Goal: Find specific page/section: Find specific page/section

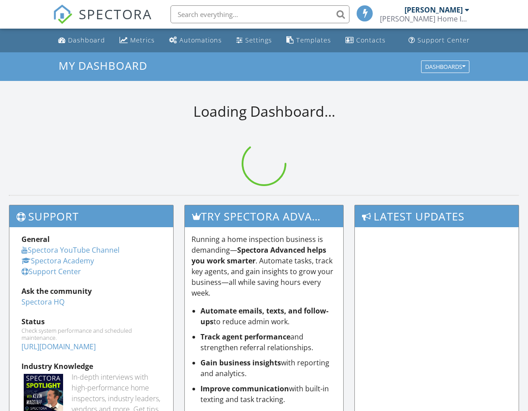
click at [76, 46] on link "Dashboard" at bounding box center [82, 40] width 54 height 17
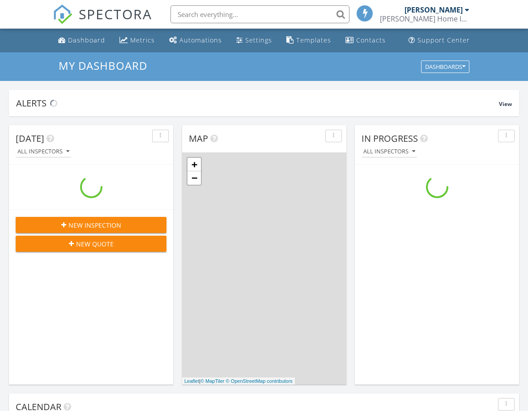
scroll to position [815, 529]
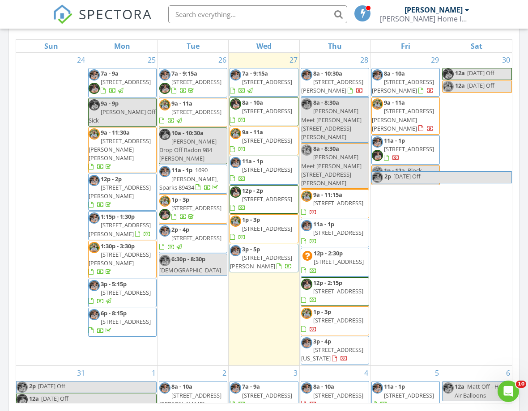
scroll to position [417, 0]
click at [229, 16] on input "text" at bounding box center [257, 14] width 179 height 18
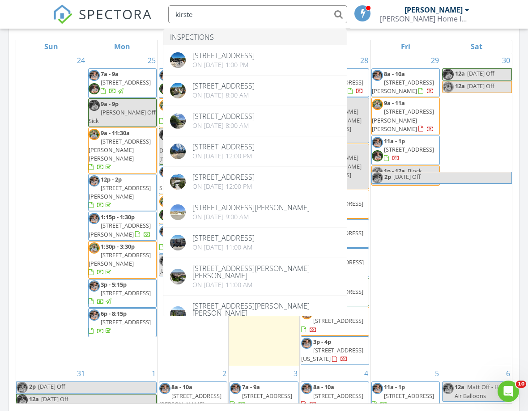
type input "kirsten"
